Goal: Find specific page/section: Find specific page/section

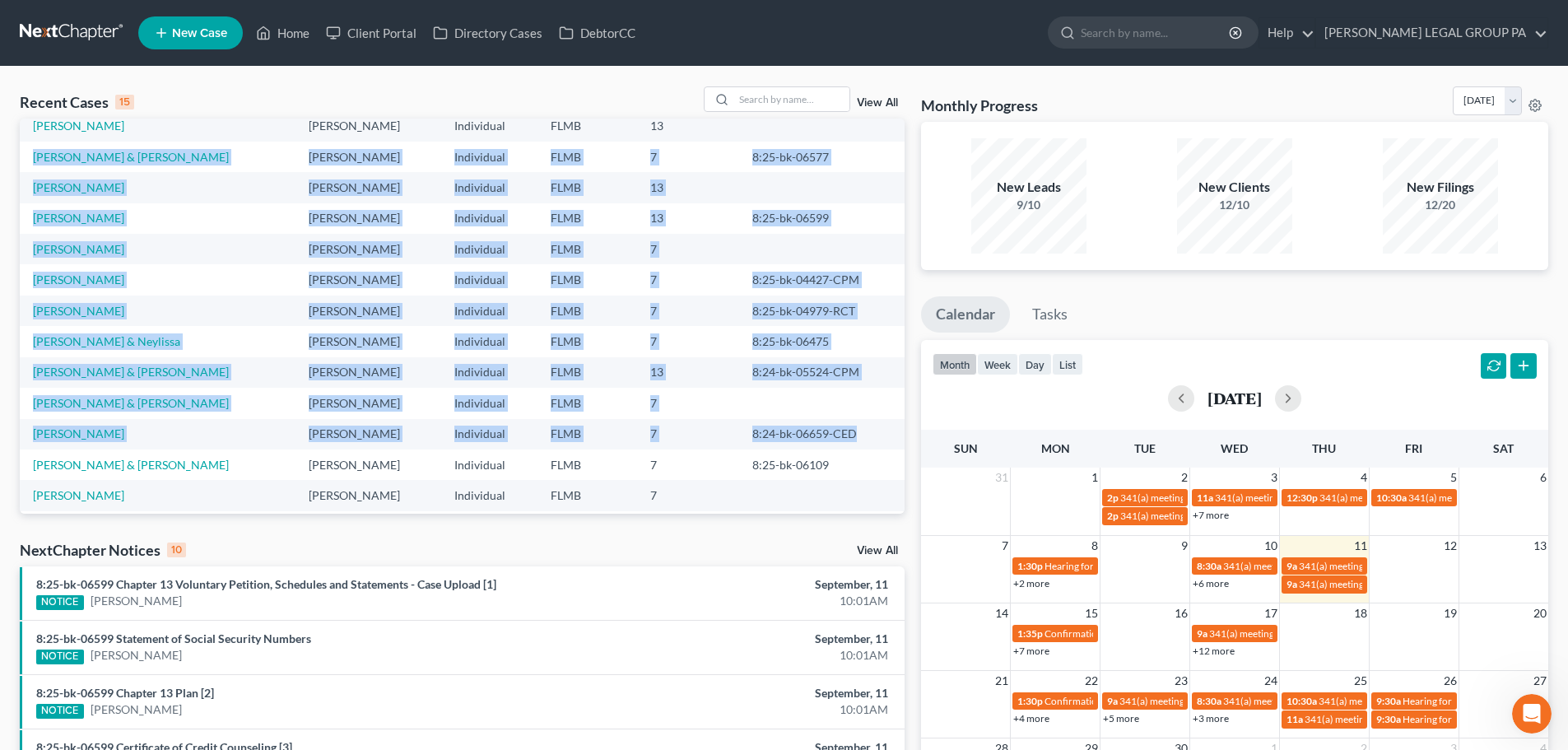
scroll to position [112, 0]
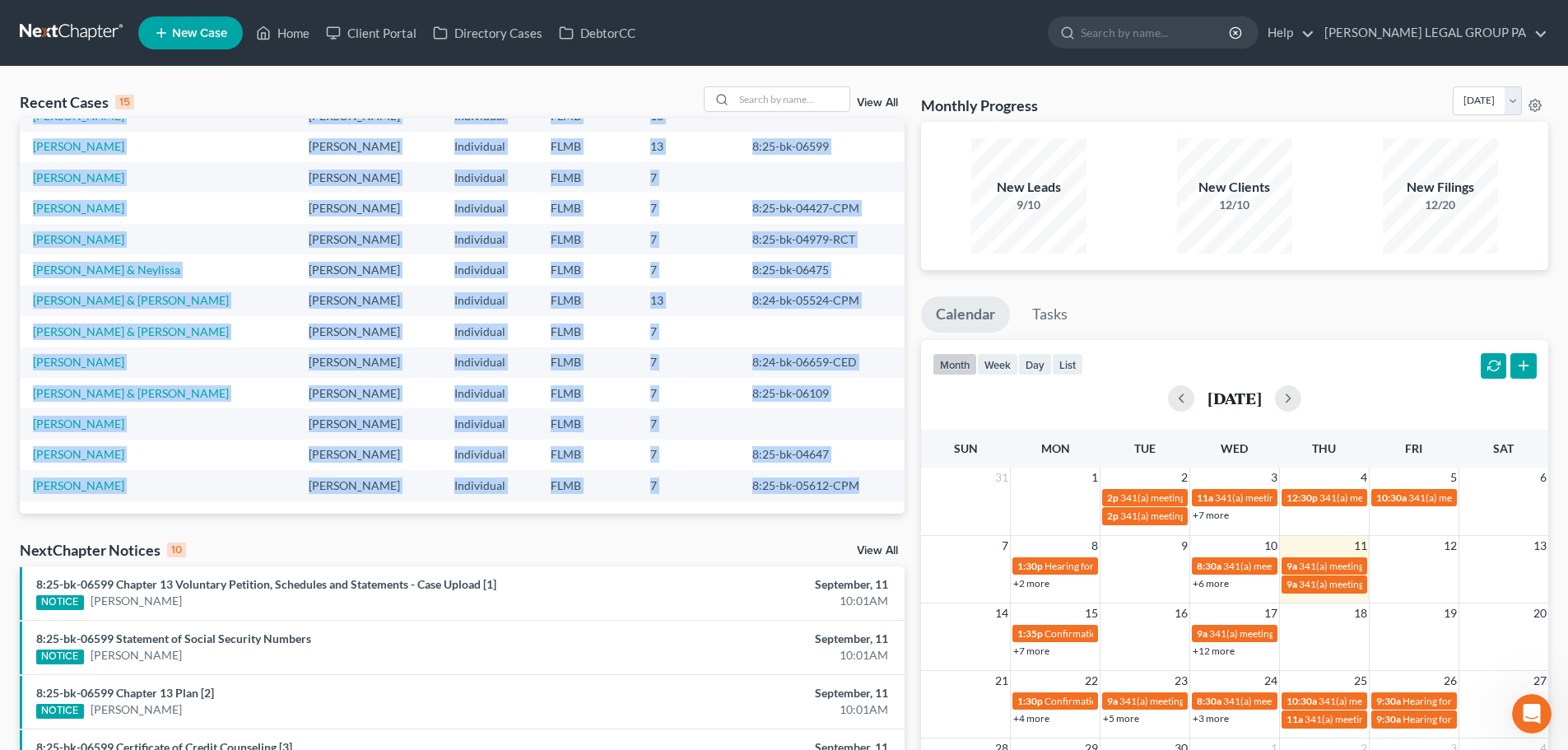
drag, startPoint x: 718, startPoint y: 166, endPoint x: 866, endPoint y: 497, distance: 362.6
click at [868, 497] on tbody "[PERSON_NAME] [PERSON_NAME] Individual FLMB 13 [PERSON_NAME] & [PERSON_NAME] In…" at bounding box center [462, 269] width 885 height 462
click at [865, 497] on td "8:25-bk-05612-CPM" at bounding box center [821, 485] width 165 height 31
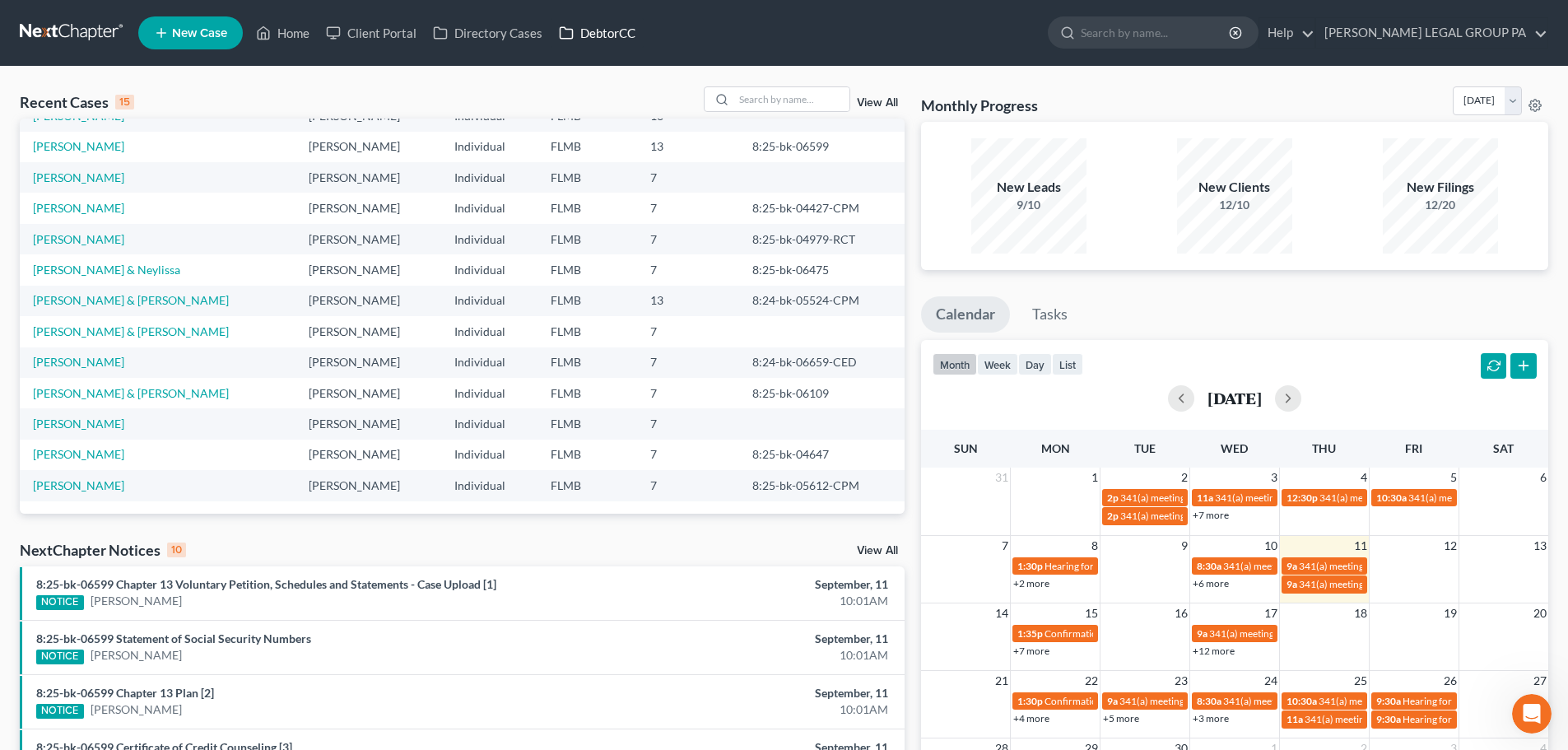
click at [574, 30] on link "DebtorCC" at bounding box center [597, 32] width 93 height 30
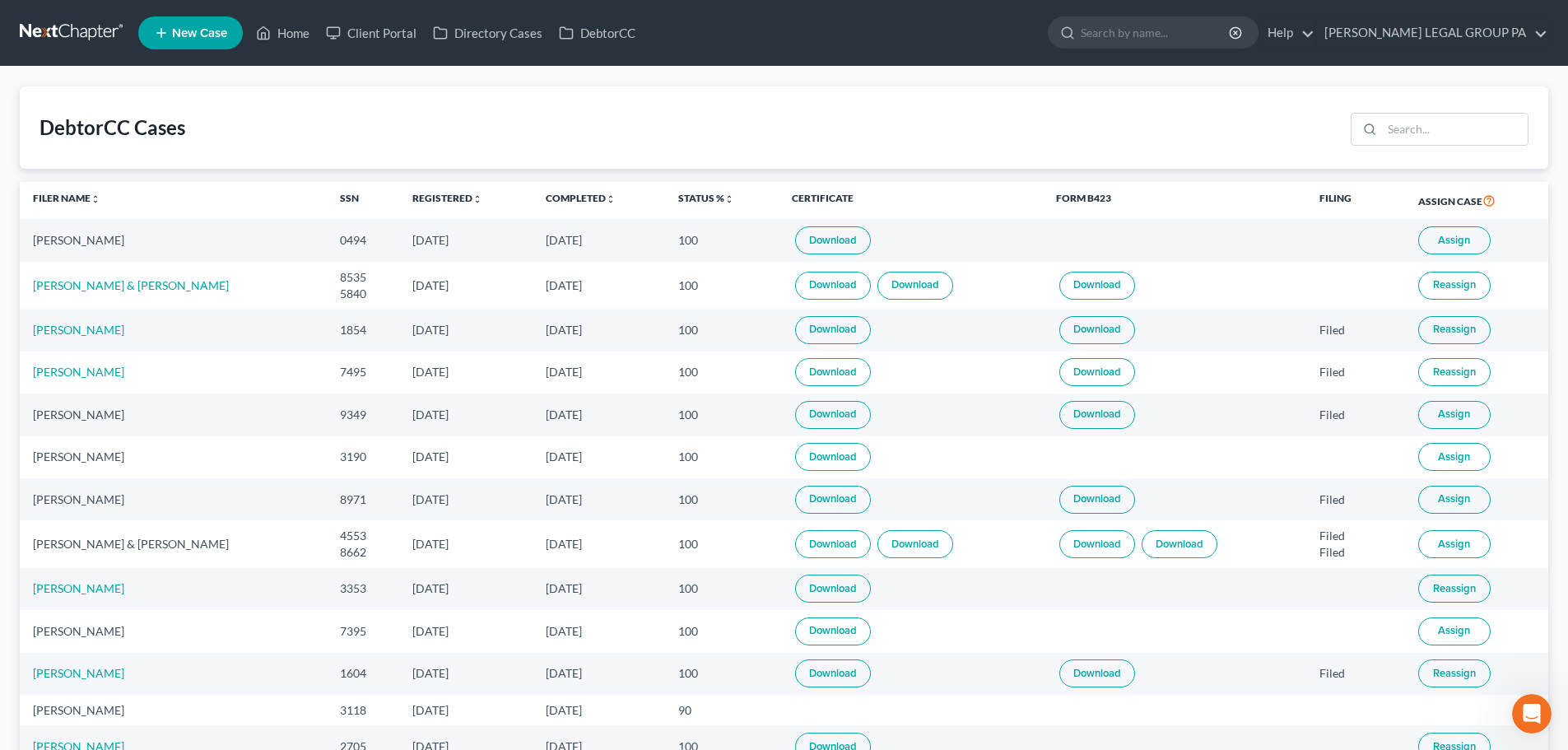
click at [108, 34] on link at bounding box center [72, 32] width 106 height 30
